Goal: Transaction & Acquisition: Book appointment/travel/reservation

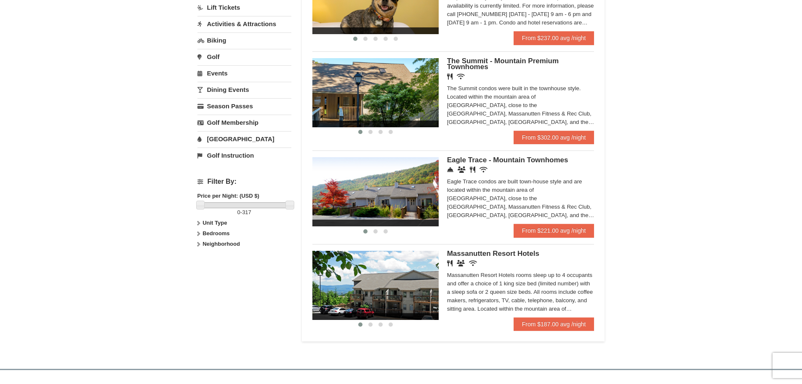
scroll to position [211, 0]
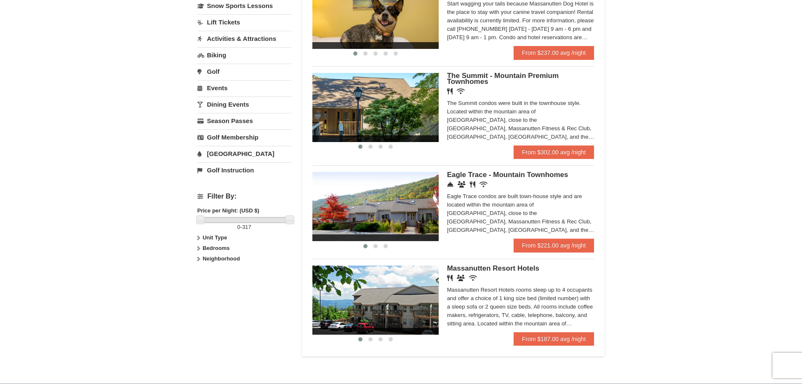
click at [409, 214] on img at bounding box center [376, 206] width 126 height 69
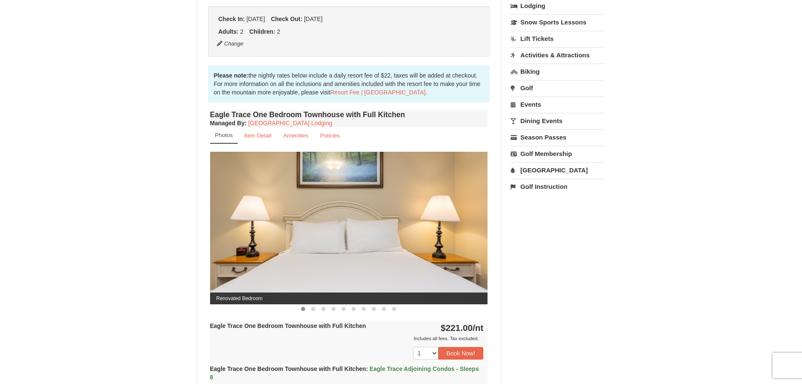
scroll to position [211, 0]
click at [461, 235] on img at bounding box center [349, 227] width 278 height 152
drag, startPoint x: 473, startPoint y: 228, endPoint x: 396, endPoint y: 235, distance: 78.2
click at [396, 235] on img at bounding box center [349, 227] width 278 height 152
click at [315, 310] on button at bounding box center [313, 308] width 10 height 8
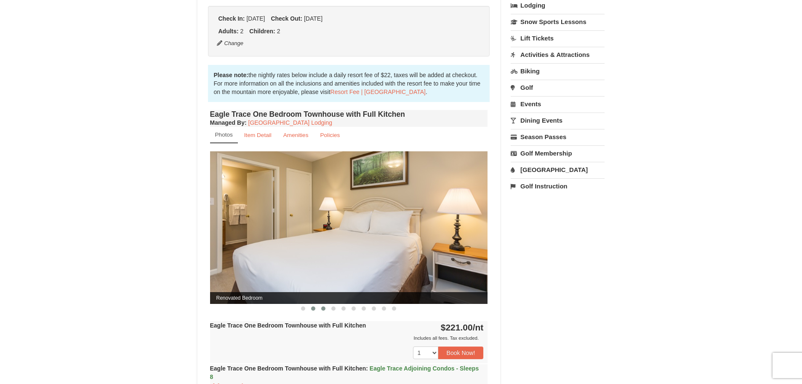
click at [323, 310] on span at bounding box center [323, 308] width 4 height 4
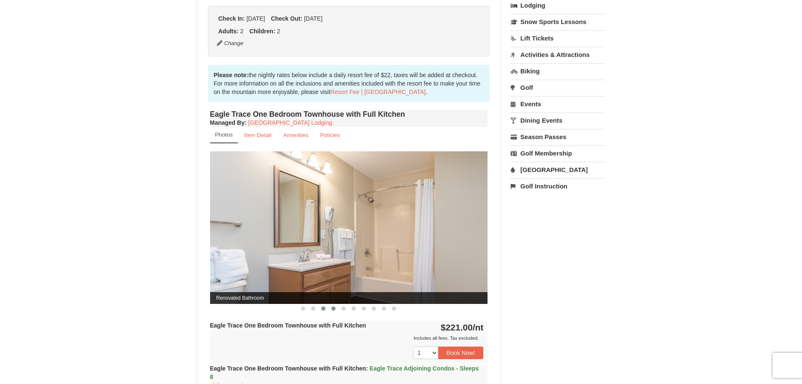
click at [332, 310] on span at bounding box center [333, 308] width 4 height 4
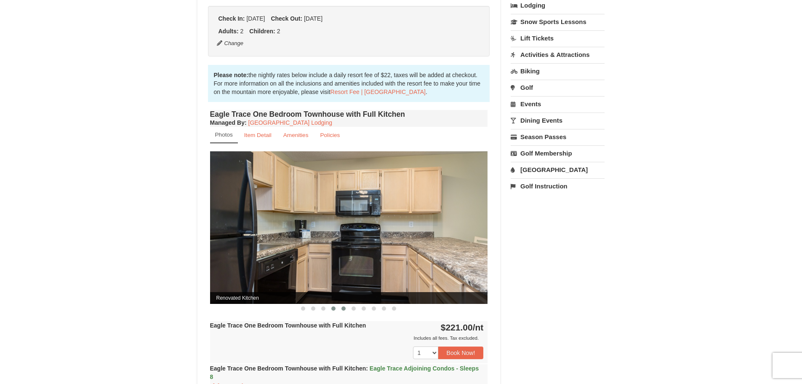
click at [343, 310] on span at bounding box center [344, 308] width 4 height 4
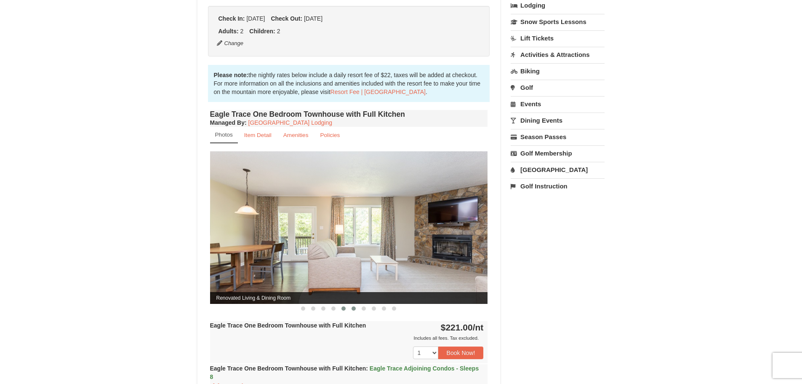
click at [355, 310] on span at bounding box center [354, 308] width 4 height 4
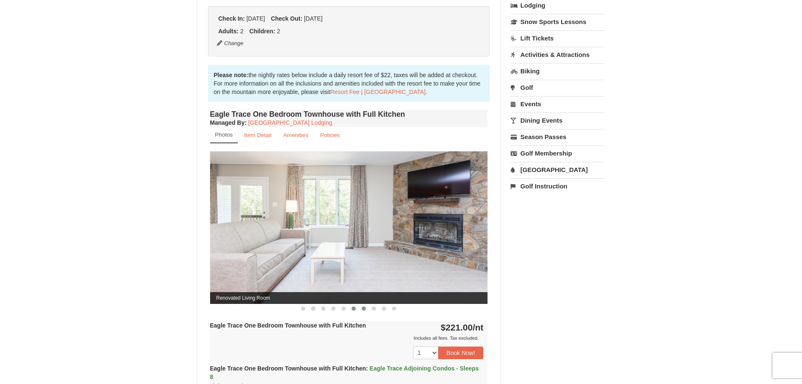
click at [364, 309] on span at bounding box center [364, 308] width 4 height 4
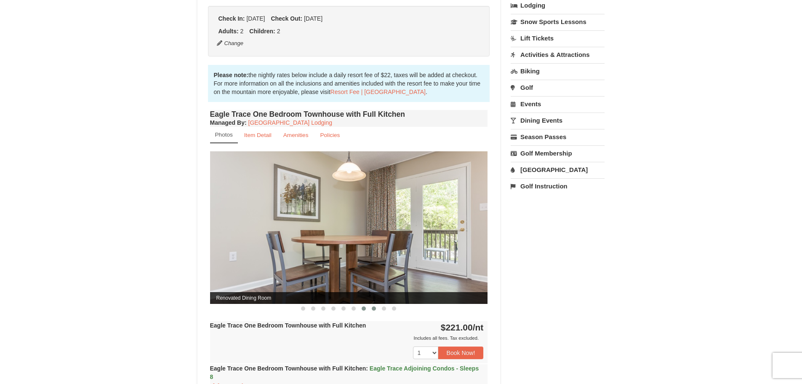
click at [374, 309] on span at bounding box center [374, 308] width 4 height 4
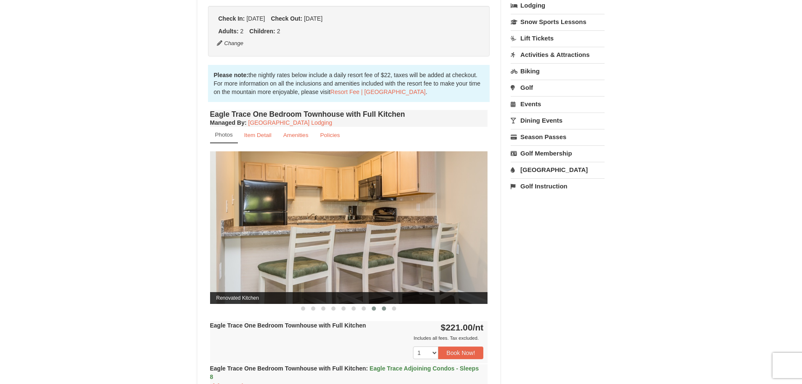
click at [384, 310] on span at bounding box center [384, 308] width 4 height 4
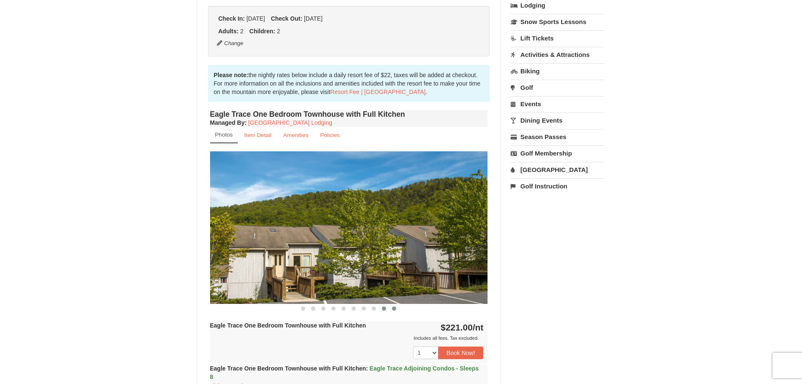
click at [397, 310] on button at bounding box center [394, 308] width 10 height 8
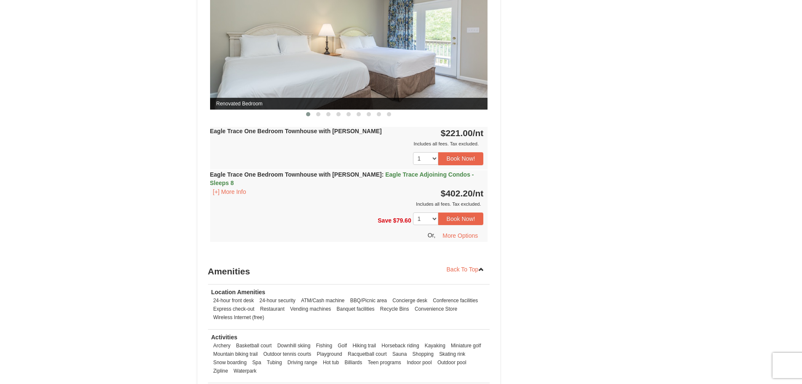
scroll to position [969, 0]
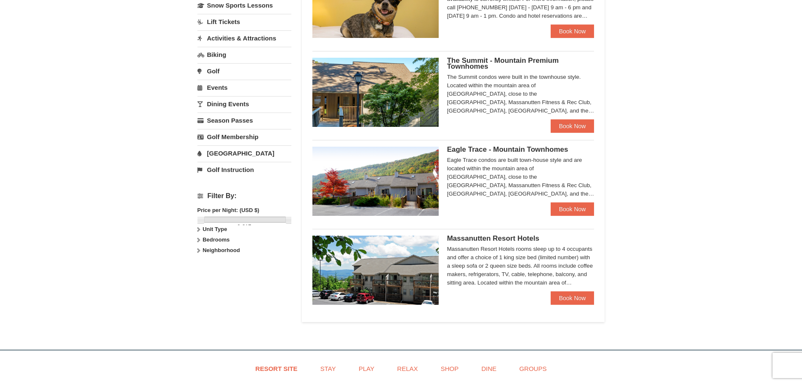
scroll to position [211, 0]
click at [395, 88] on img at bounding box center [376, 92] width 126 height 69
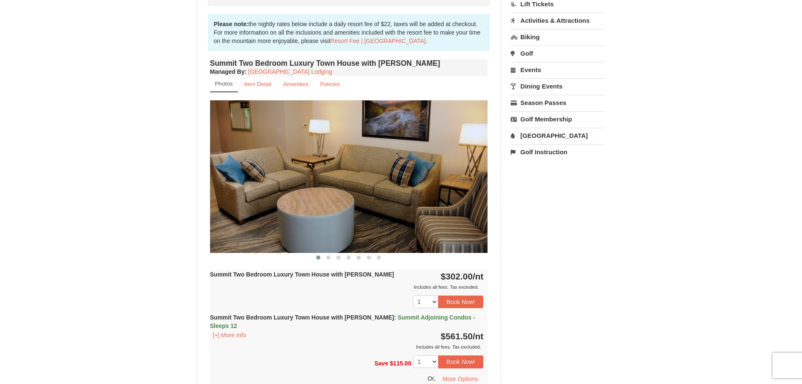
scroll to position [295, 0]
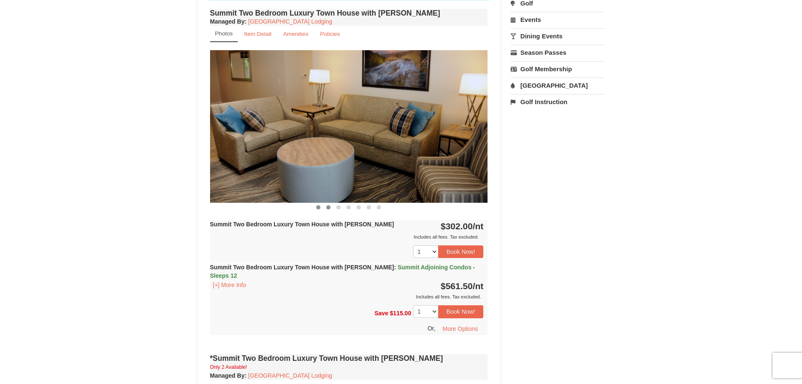
click at [330, 206] on span at bounding box center [328, 207] width 4 height 4
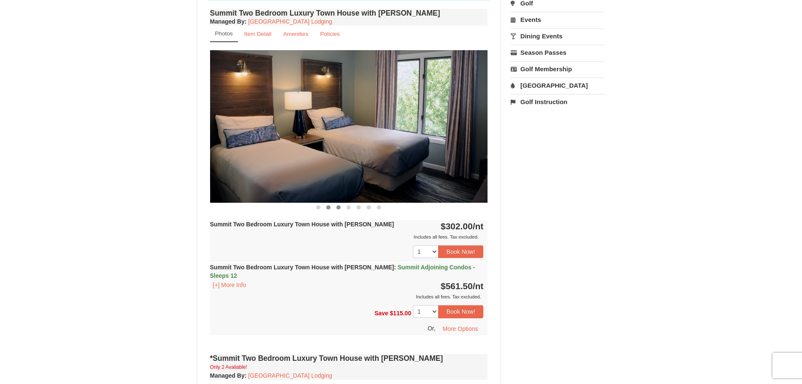
click at [338, 207] on span at bounding box center [339, 207] width 4 height 4
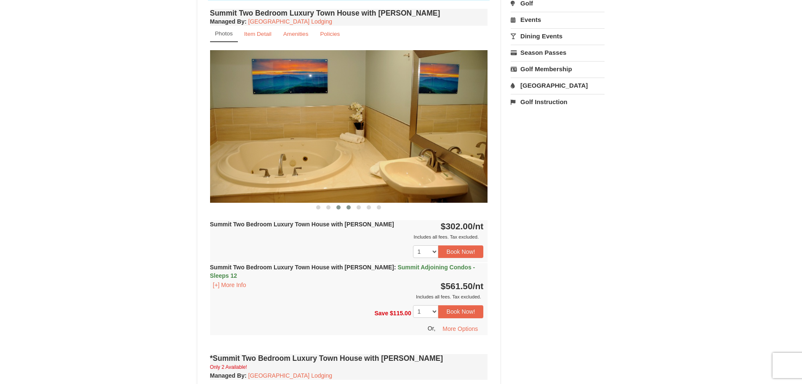
click at [347, 208] on span at bounding box center [349, 207] width 4 height 4
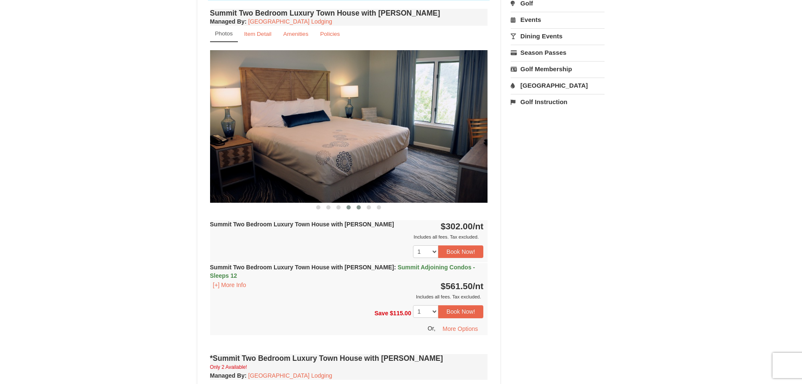
click at [358, 208] on span at bounding box center [359, 207] width 4 height 4
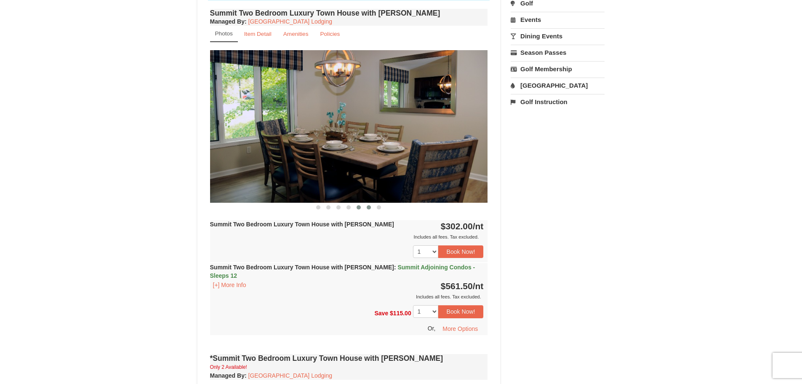
click at [365, 209] on button at bounding box center [369, 207] width 10 height 8
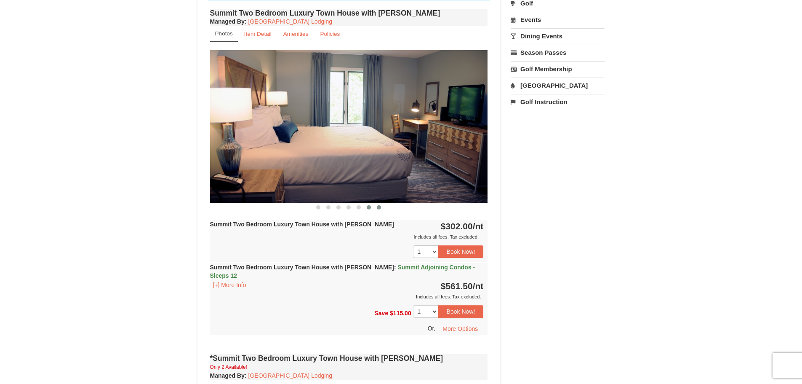
click at [381, 210] on button at bounding box center [379, 207] width 10 height 8
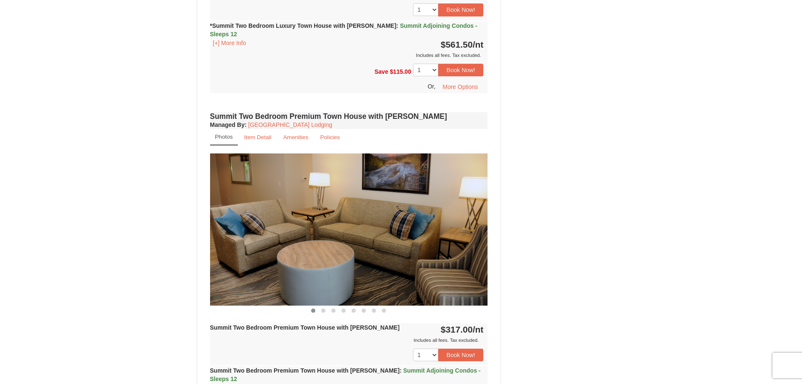
scroll to position [927, 0]
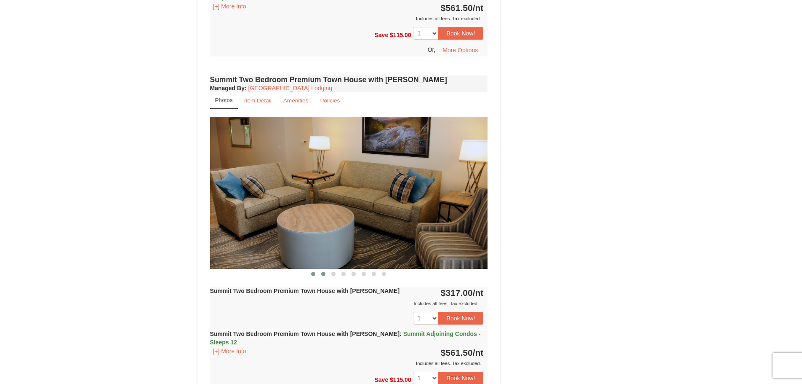
click at [322, 270] on button at bounding box center [323, 274] width 10 height 8
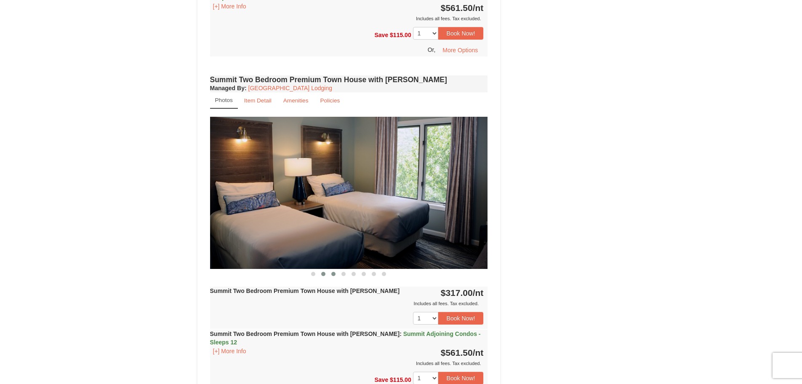
click at [330, 270] on button at bounding box center [334, 274] width 10 height 8
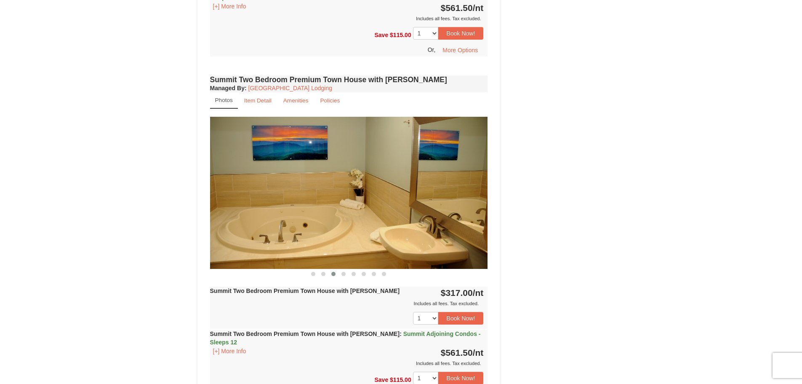
click at [338, 270] on button at bounding box center [334, 274] width 10 height 8
click at [342, 270] on button at bounding box center [344, 274] width 10 height 8
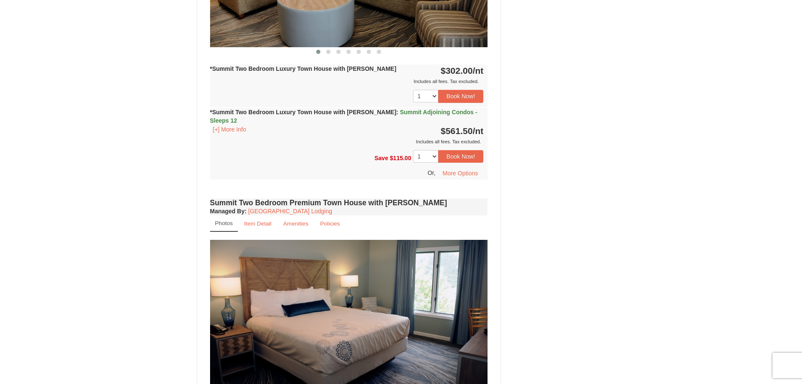
scroll to position [632, 0]
